Goal: Transaction & Acquisition: Purchase product/service

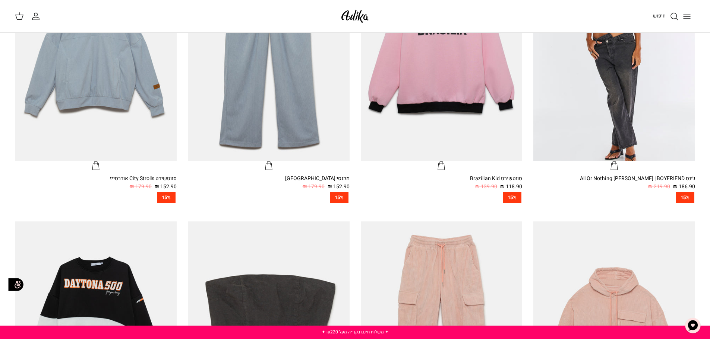
scroll to position [484, 0]
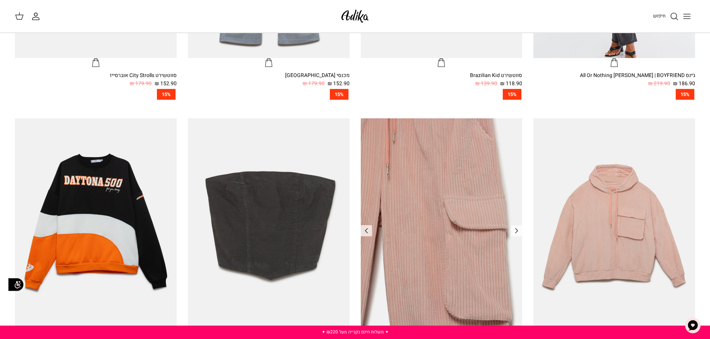
click at [440, 230] on img "מכנסי טרנינג Walking On Marshmallow" at bounding box center [442, 225] width 162 height 215
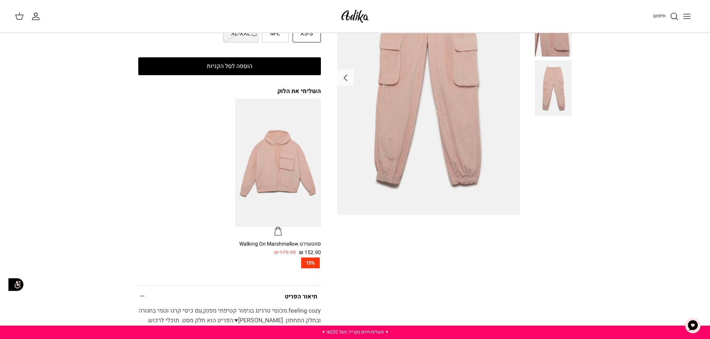
scroll to position [224, 0]
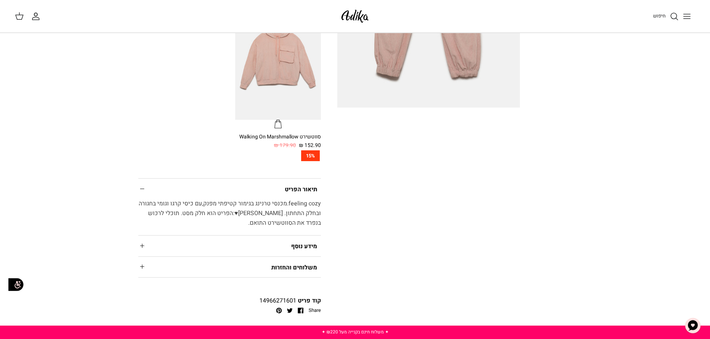
click at [292, 249] on summary "מידע נוסף" at bounding box center [229, 246] width 183 height 20
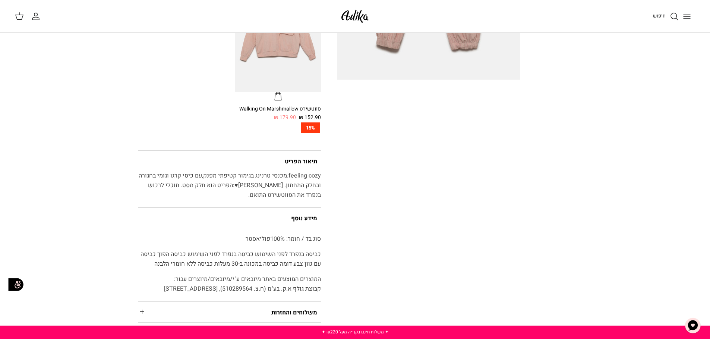
scroll to position [298, 0]
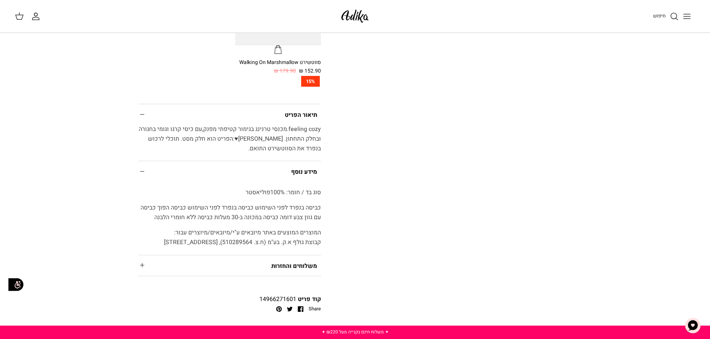
click at [305, 175] on summary "מידע נוסף" at bounding box center [229, 171] width 183 height 20
